Goal: Task Accomplishment & Management: Manage account settings

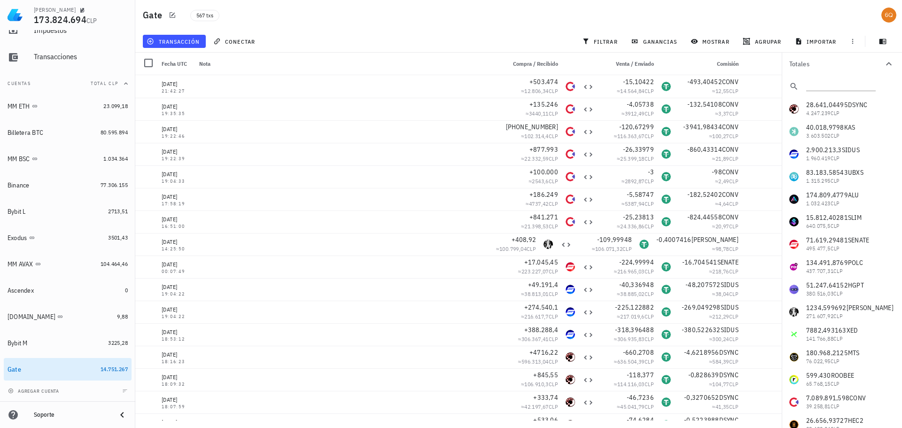
click at [838, 105] on div "28.641,04495 DSYNC 4.247.239 CLP 40.018,9798 KAS 3.603.502 CLP 2.900.213,3 SIDU…" at bounding box center [842, 402] width 120 height 609
click at [812, 105] on div "28.641,04495 DSYNC 4.247.239 CLP 40.018,9798 KAS 3.603.502 CLP 2.900.213,3 SIDU…" at bounding box center [842, 402] width 120 height 609
click at [594, 37] on button "filtrar" at bounding box center [601, 41] width 45 height 13
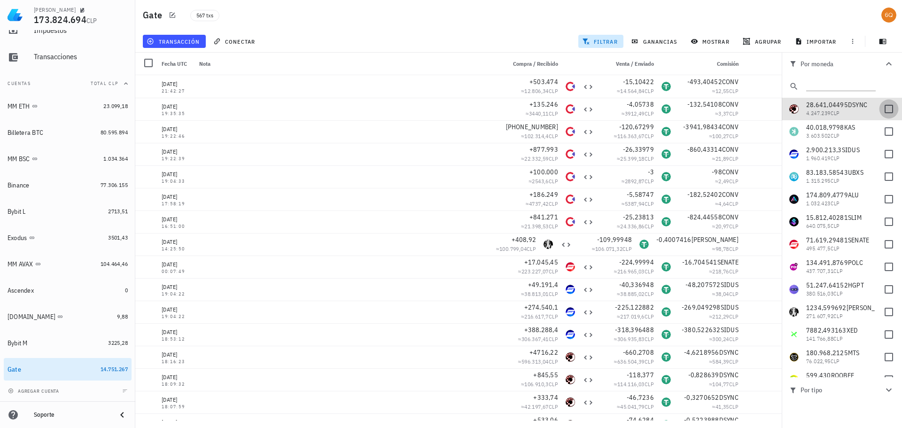
click at [881, 111] on div at bounding box center [889, 109] width 16 height 16
checkbox input "true"
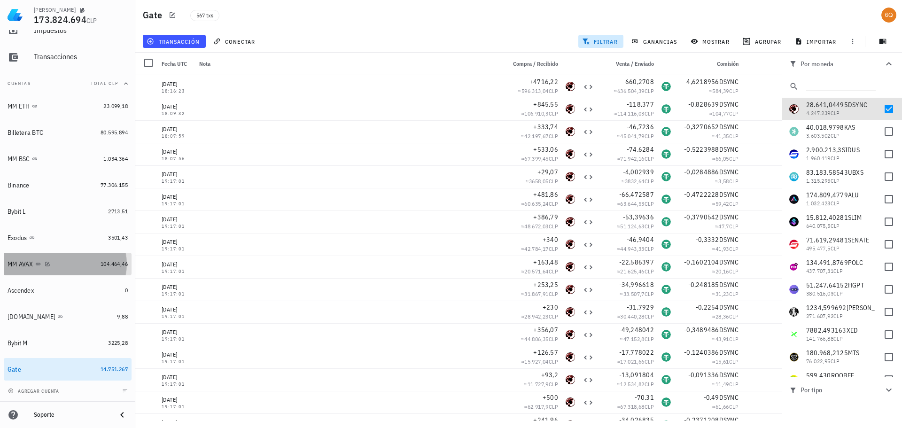
click at [23, 265] on div "MM AVAX" at bounding box center [21, 264] width 26 height 8
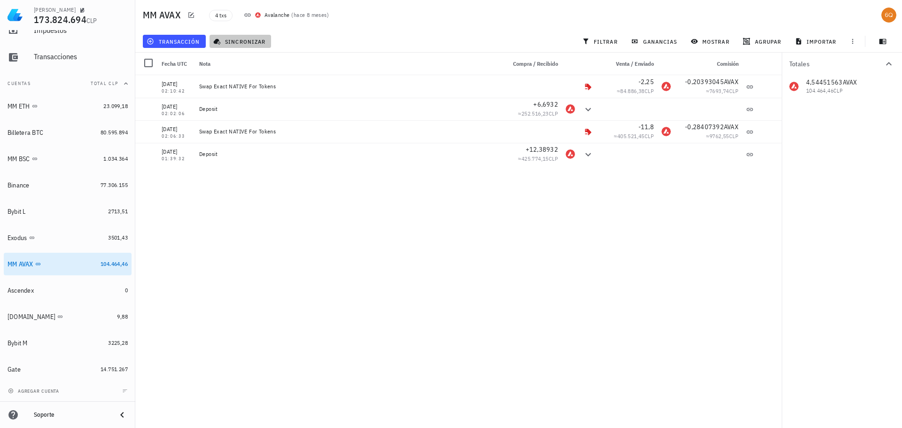
click at [249, 39] on span "sincronizar" at bounding box center [240, 42] width 50 height 8
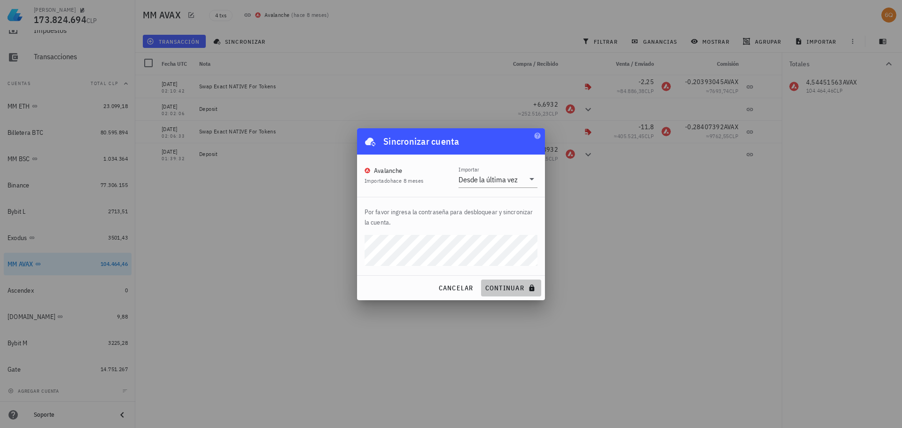
click at [508, 288] on span "continuar" at bounding box center [511, 288] width 53 height 8
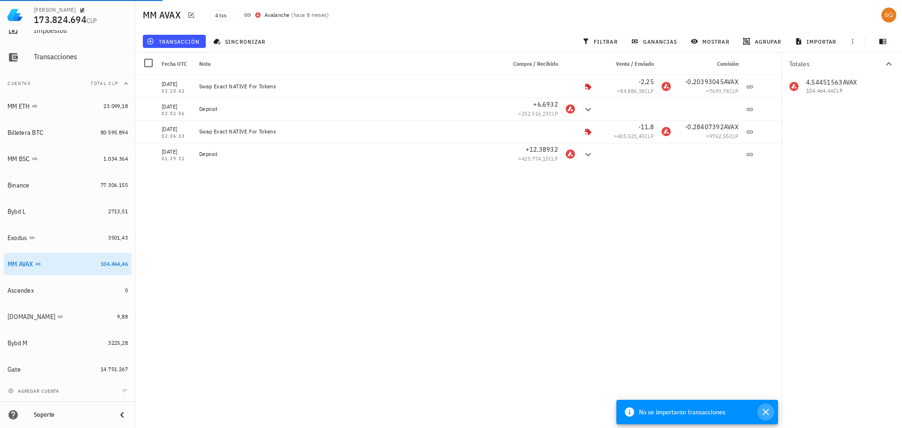
click at [766, 410] on icon "button" at bounding box center [765, 412] width 11 height 11
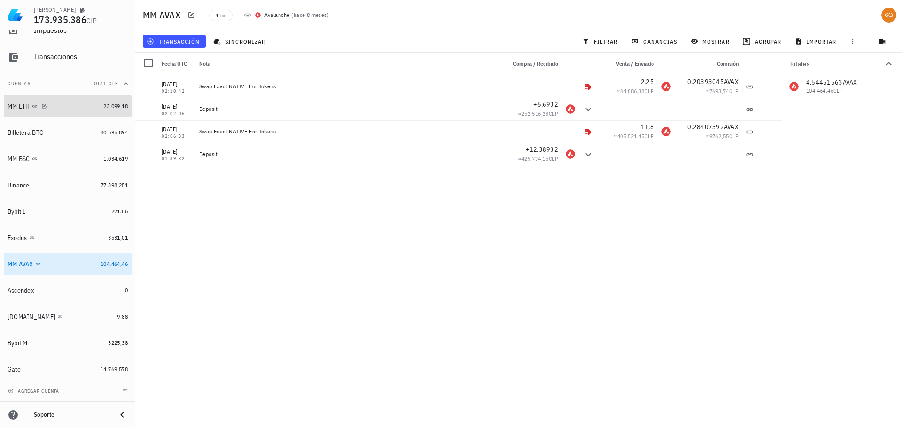
click at [53, 106] on div "MM ETH" at bounding box center [54, 106] width 92 height 9
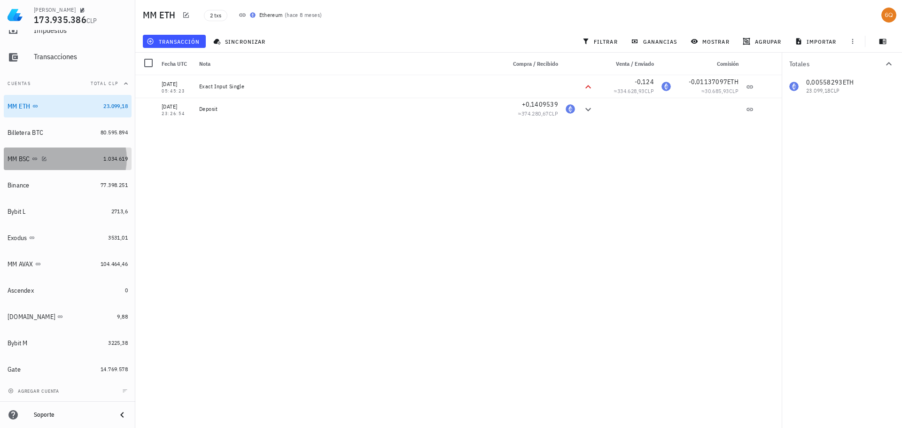
click at [71, 159] on div "MM BSC" at bounding box center [54, 159] width 92 height 9
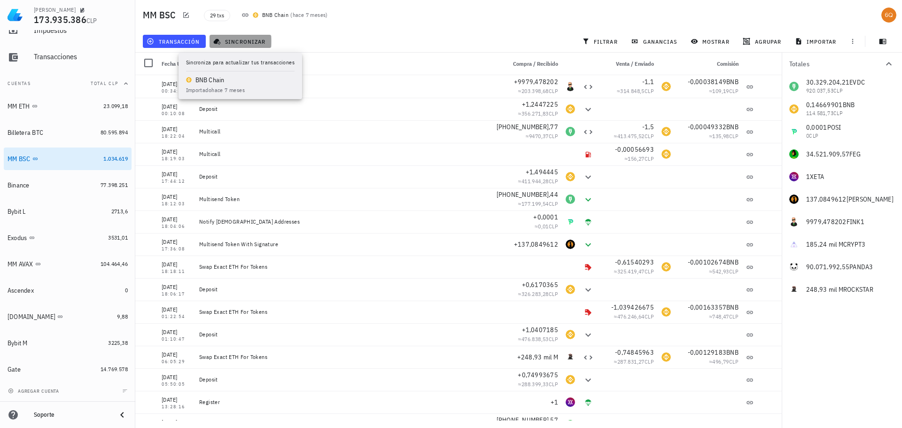
click at [253, 41] on span "sincronizar" at bounding box center [240, 42] width 50 height 8
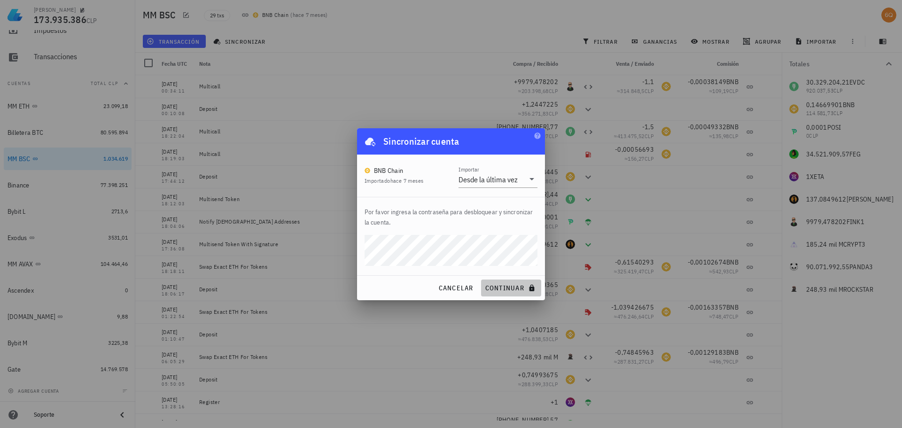
click at [497, 287] on span "continuar" at bounding box center [511, 288] width 53 height 8
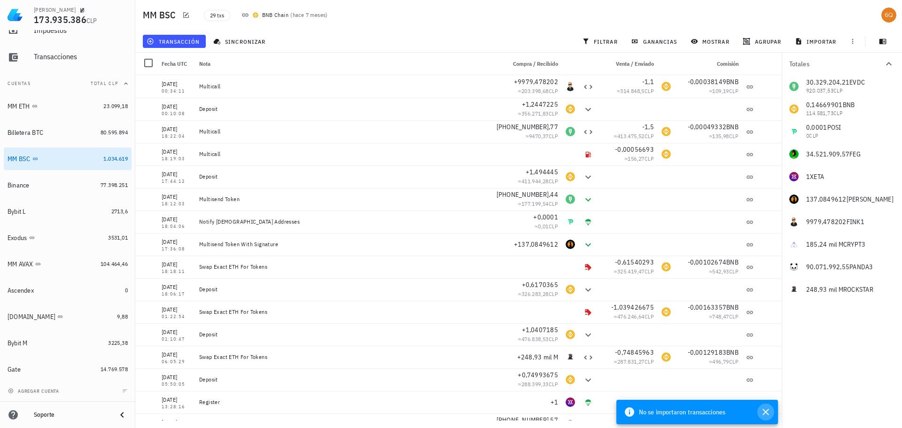
click at [767, 413] on icon "button" at bounding box center [766, 412] width 7 height 7
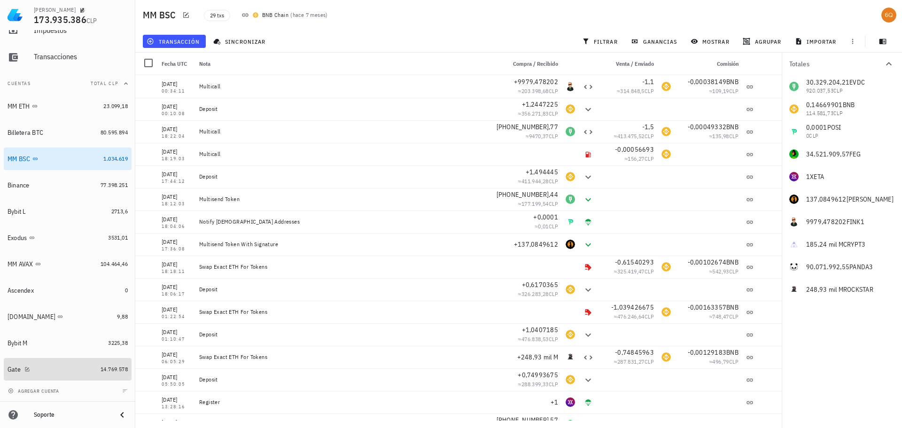
click at [52, 368] on div "Gate" at bounding box center [52, 369] width 89 height 9
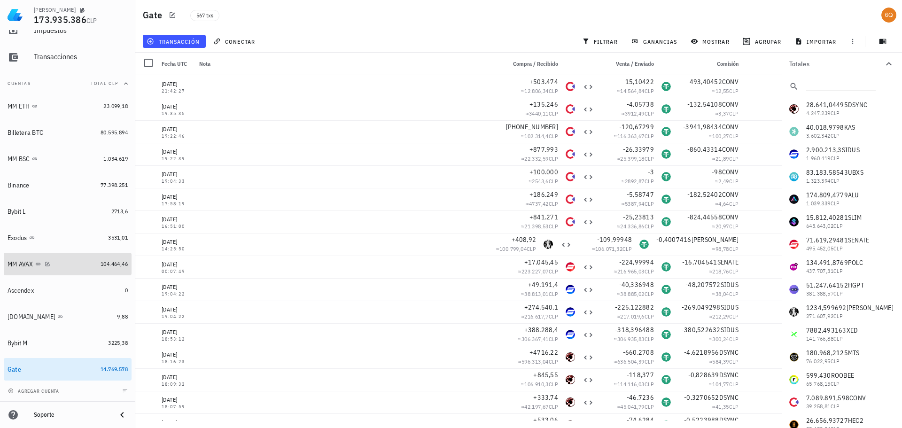
drag, startPoint x: 18, startPoint y: 265, endPoint x: 184, endPoint y: 240, distance: 168.2
click at [18, 265] on div "MM AVAX" at bounding box center [21, 264] width 26 height 8
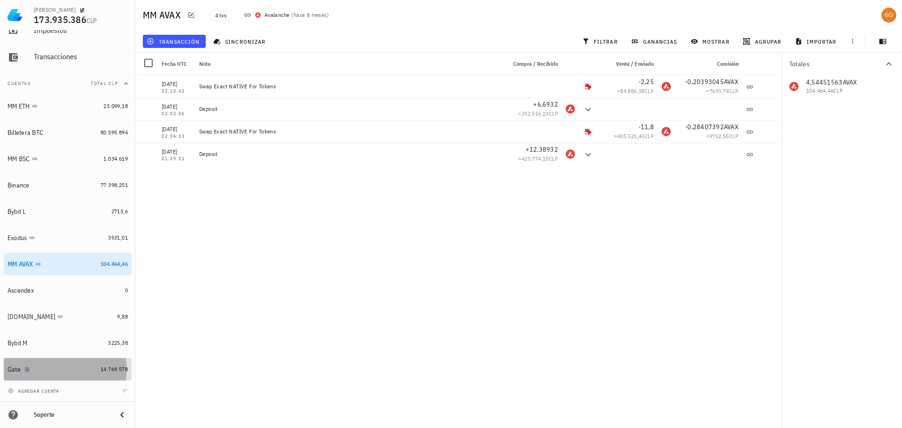
click at [67, 373] on div "Gate" at bounding box center [52, 369] width 89 height 9
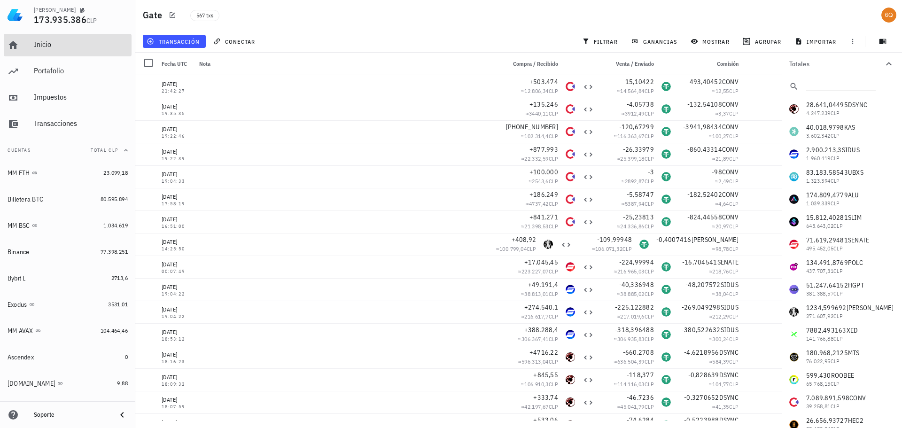
click at [57, 51] on div "Inicio" at bounding box center [81, 44] width 94 height 21
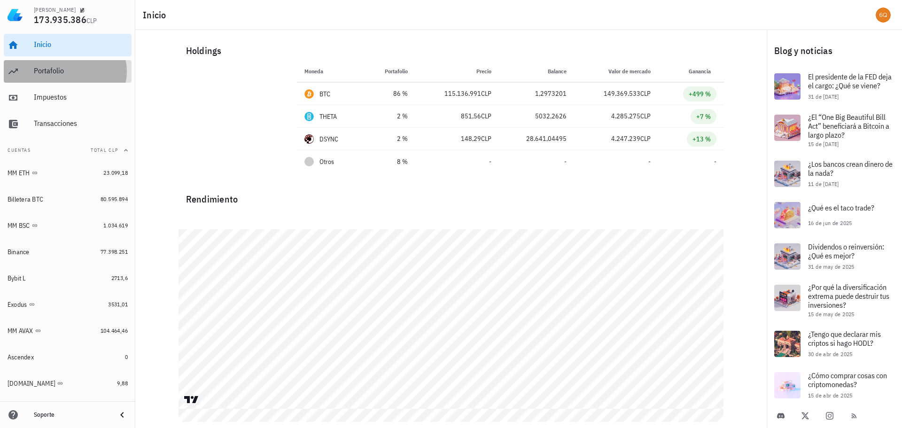
click at [39, 73] on div "Portafolio" at bounding box center [81, 70] width 94 height 9
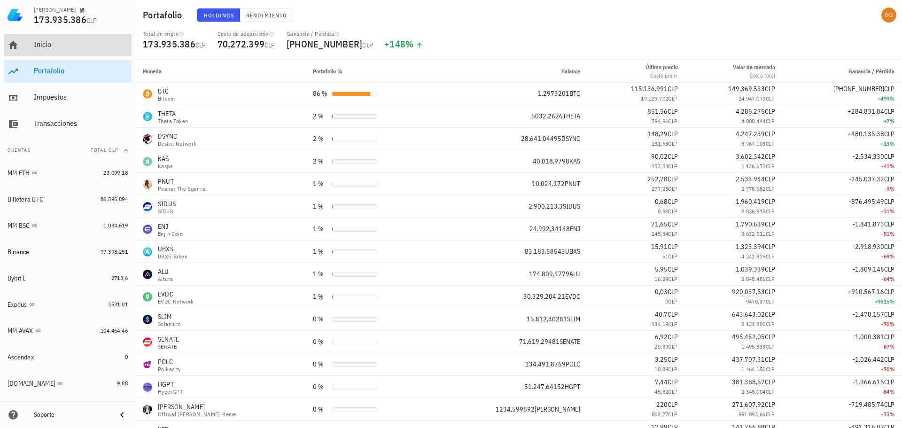
click at [44, 47] on div "Inicio" at bounding box center [81, 44] width 94 height 9
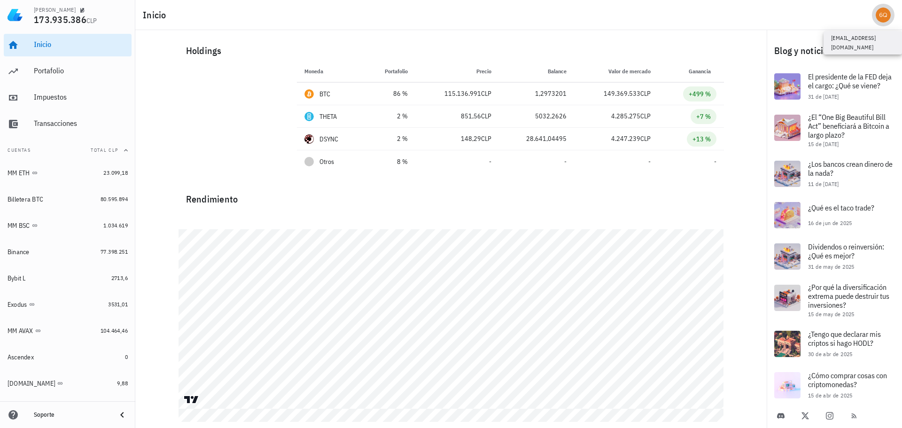
click at [882, 14] on div "avatar" at bounding box center [883, 15] width 15 height 15
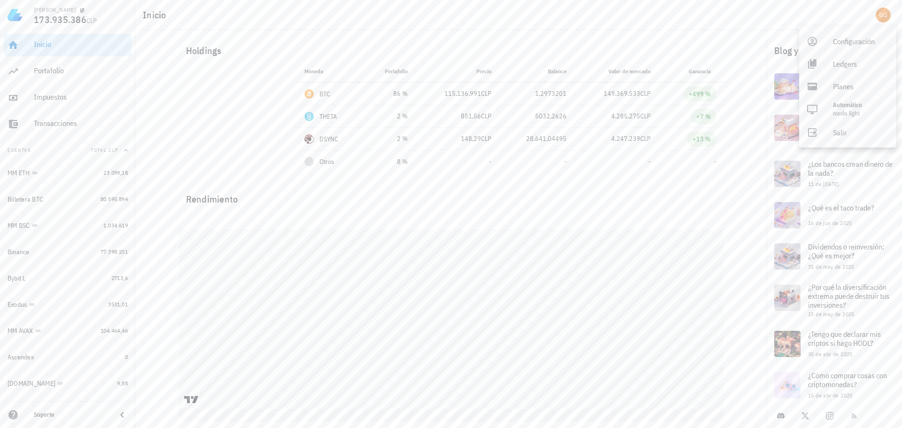
click at [829, 12] on div "Inicio" at bounding box center [518, 15] width 767 height 30
click at [884, 12] on div "avatar" at bounding box center [883, 15] width 15 height 15
click at [847, 130] on div "Salir" at bounding box center [861, 132] width 56 height 19
